Goal: Navigation & Orientation: Understand site structure

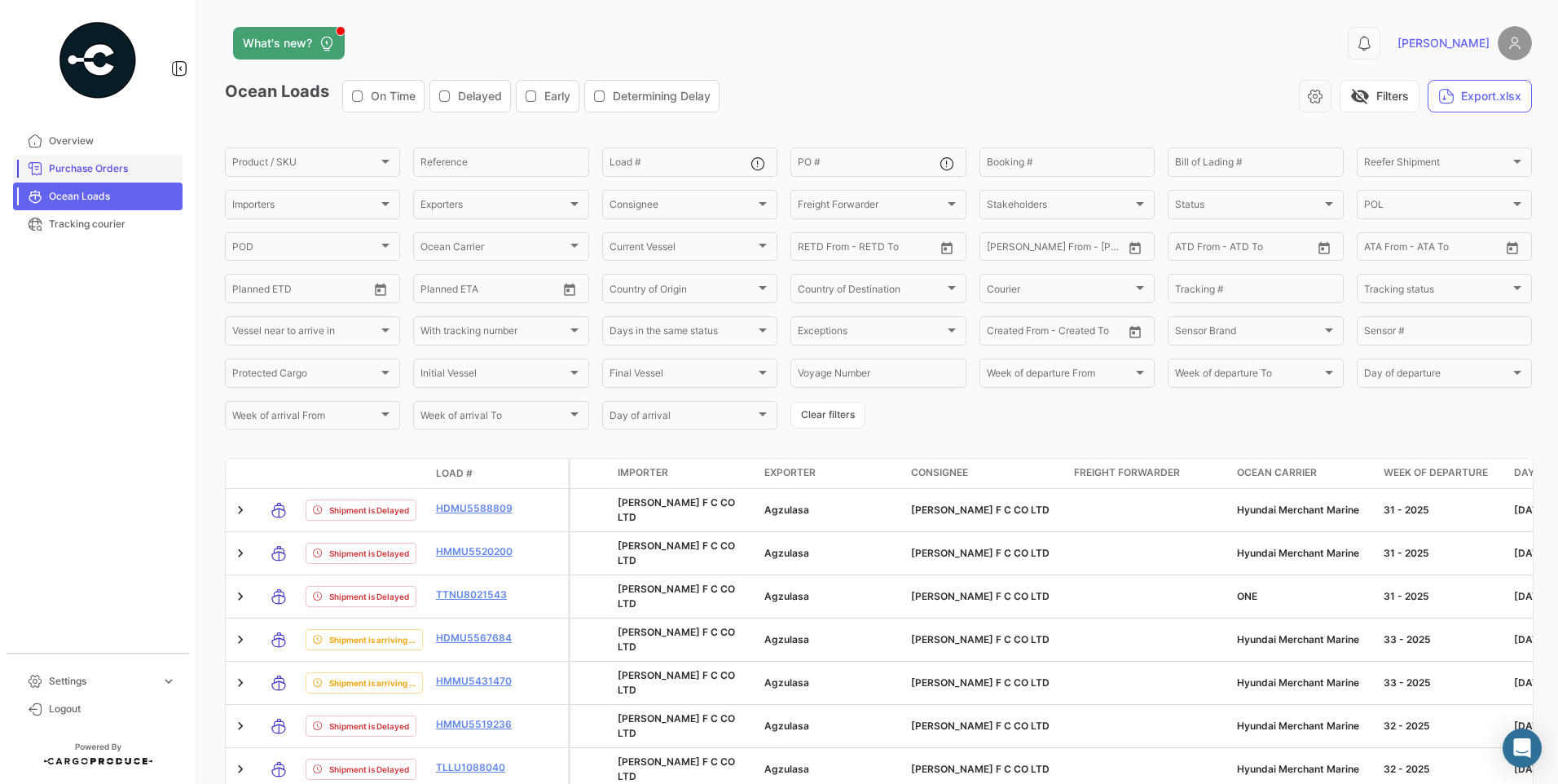
click at [90, 175] on span "Purchase Orders" at bounding box center [112, 168] width 127 height 15
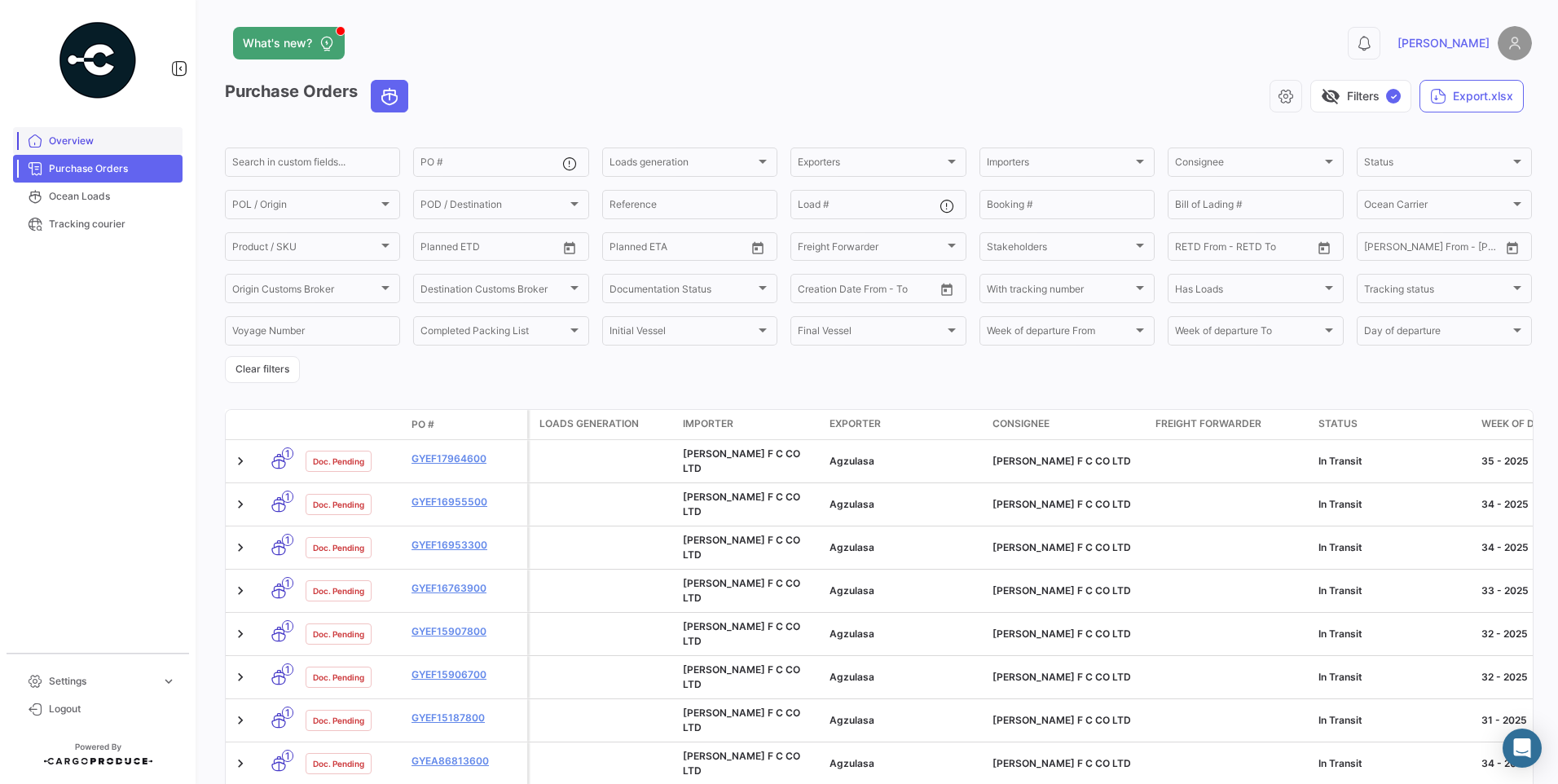
click at [125, 135] on span "Overview" at bounding box center [112, 141] width 127 height 15
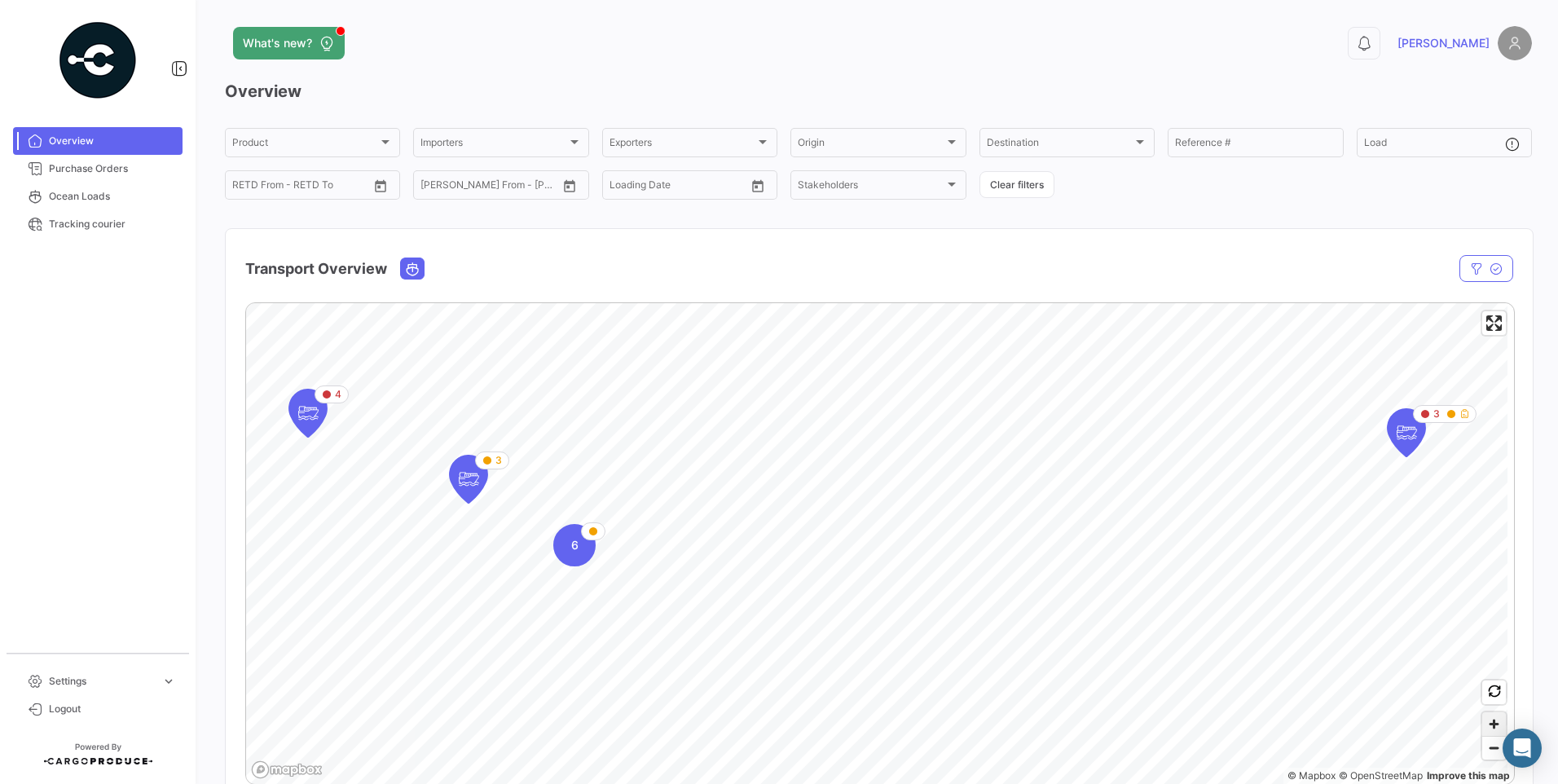
click at [1487, 718] on span "Zoom in" at bounding box center [1494, 724] width 24 height 24
click at [1003, 783] on html "Overview Purchase Orders Ocean Loads Tracking courier Settings expand_more Logo…" at bounding box center [779, 392] width 1558 height 784
click at [1487, 758] on span "Zoom out" at bounding box center [1494, 748] width 24 height 23
